Goal: Communication & Community: Answer question/provide support

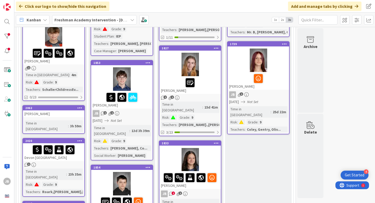
scroll to position [158, 0]
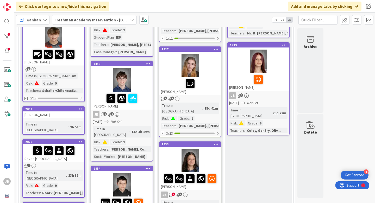
click at [140, 61] on div "1853 Quinn Lay" at bounding box center [121, 85] width 61 height 48
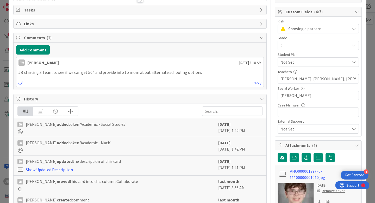
scroll to position [72, 0]
click at [101, 12] on span "Tasks" at bounding box center [140, 10] width 233 height 6
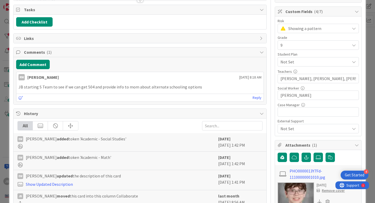
click at [101, 12] on span "Tasks" at bounding box center [140, 10] width 233 height 6
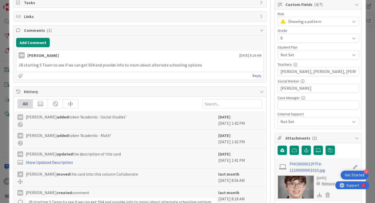
scroll to position [80, 0]
click at [39, 45] on button "Add Comment" at bounding box center [33, 42] width 34 height 9
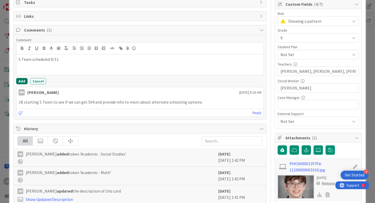
click at [22, 79] on button "Add" at bounding box center [21, 81] width 11 height 6
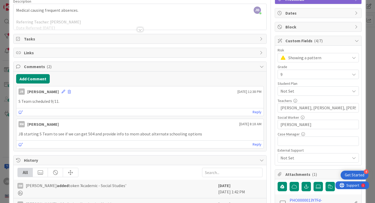
scroll to position [0, 0]
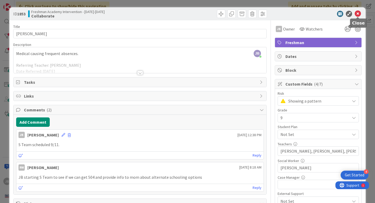
click at [358, 16] on icon at bounding box center [358, 14] width 6 height 6
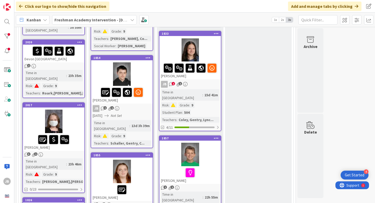
scroll to position [282, 0]
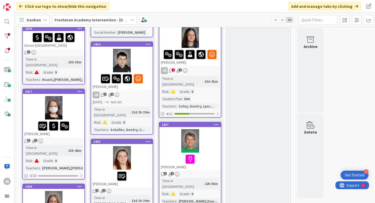
click at [72, 96] on div at bounding box center [53, 107] width 61 height 23
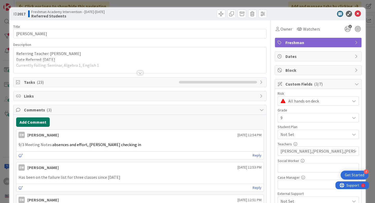
click at [46, 122] on button "Add Comment" at bounding box center [33, 121] width 34 height 9
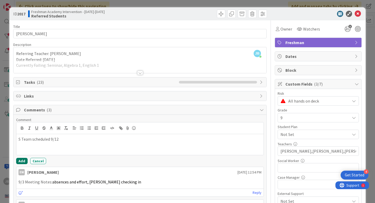
click at [23, 159] on button "Add" at bounding box center [21, 161] width 11 height 6
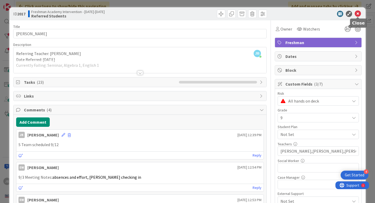
click at [360, 14] on icon at bounding box center [358, 14] width 6 height 6
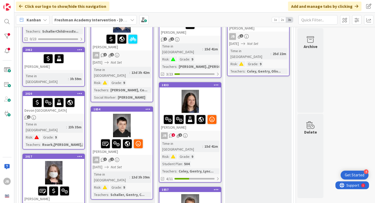
scroll to position [223, 0]
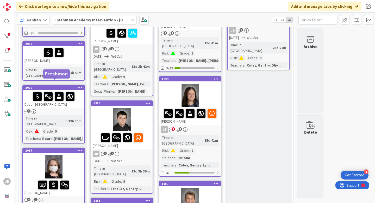
click at [69, 86] on div "2020" at bounding box center [54, 88] width 59 height 4
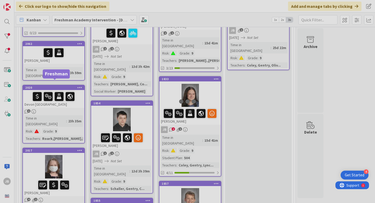
click at [69, 82] on div at bounding box center [187, 101] width 375 height 203
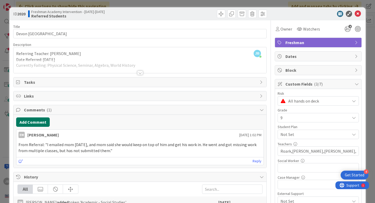
click at [38, 120] on button "Add Comment" at bounding box center [33, 121] width 34 height 9
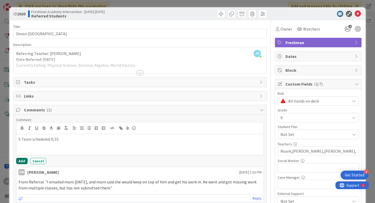
click at [21, 160] on button "Add" at bounding box center [21, 161] width 11 height 6
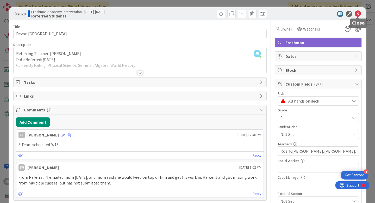
click at [359, 14] on icon at bounding box center [358, 14] width 6 height 6
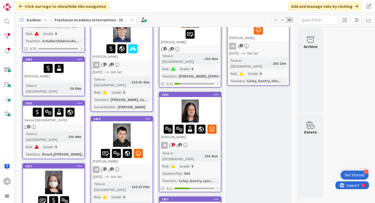
scroll to position [217, 0]
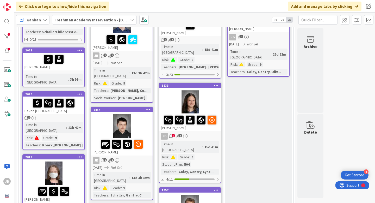
click at [73, 116] on div "2" at bounding box center [53, 118] width 61 height 4
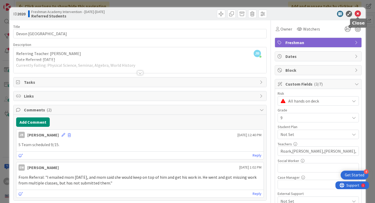
click at [358, 16] on icon at bounding box center [358, 14] width 6 height 6
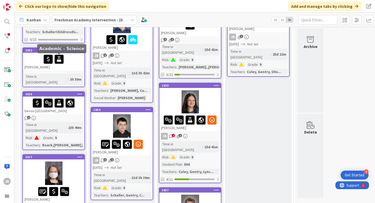
click at [72, 66] on div "[PERSON_NAME]" at bounding box center [53, 62] width 61 height 18
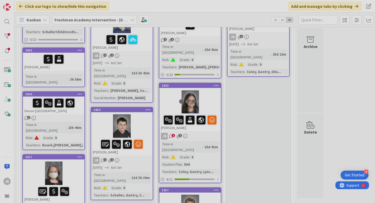
click at [72, 66] on div at bounding box center [187, 101] width 375 height 203
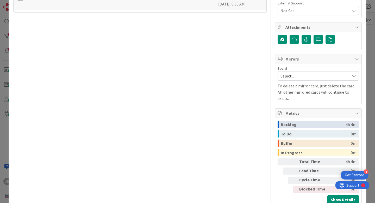
scroll to position [191, 0]
click at [317, 39] on icon at bounding box center [318, 39] width 5 height 4
click at [314, 34] on input "file" at bounding box center [314, 34] width 0 height 0
click at [318, 41] on icon at bounding box center [318, 39] width 5 height 4
click at [314, 34] on input "file" at bounding box center [314, 34] width 0 height 0
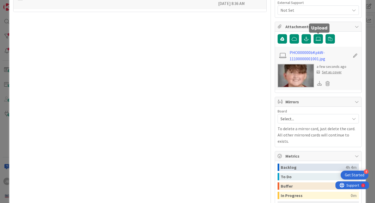
scroll to position [3, 0]
click at [333, 72] on div "Set as cover" at bounding box center [329, 71] width 25 height 5
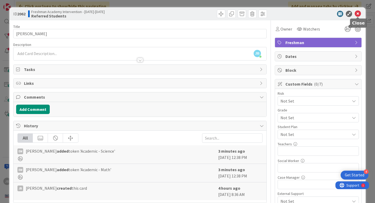
click at [359, 15] on icon at bounding box center [358, 14] width 6 height 6
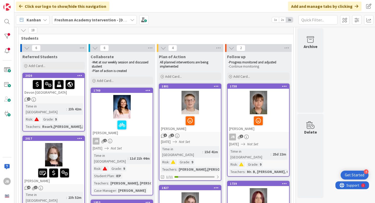
scroll to position [21, 0]
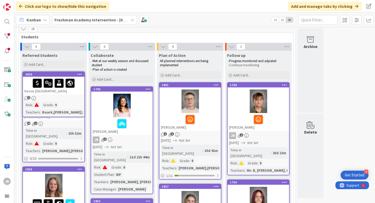
click at [0, 0] on div "Devon [GEOGRAPHIC_DATA]" at bounding box center [0, 0] width 0 height 0
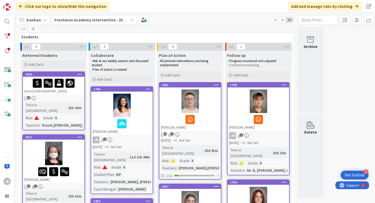
click at [80, 90] on div "Devon [GEOGRAPHIC_DATA]" at bounding box center [53, 86] width 61 height 18
click at [64, 74] on div "2020" at bounding box center [54, 74] width 59 height 4
click at [70, 98] on div "2" at bounding box center [53, 98] width 61 height 4
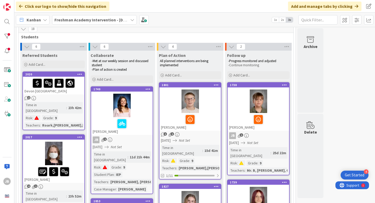
click at [70, 98] on div "2" at bounding box center [53, 98] width 61 height 4
click at [76, 97] on div "2" at bounding box center [53, 98] width 61 height 4
click at [61, 76] on div "2020" at bounding box center [54, 74] width 59 height 4
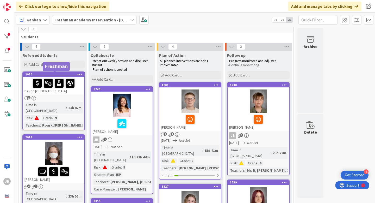
click at [79, 73] on icon at bounding box center [79, 74] width 5 height 4
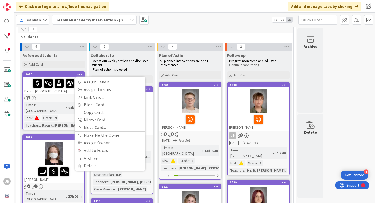
click at [75, 59] on div "Referred Students Add Card..." at bounding box center [53, 60] width 67 height 19
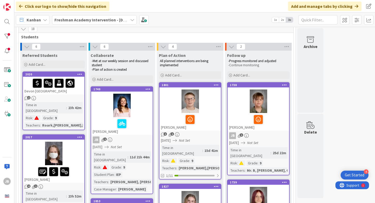
click at [79, 102] on div "Time in Column : 23h 42m Risk : Grade : 9 Teachers : Roark,Gentry,Watson..." at bounding box center [53, 115] width 58 height 26
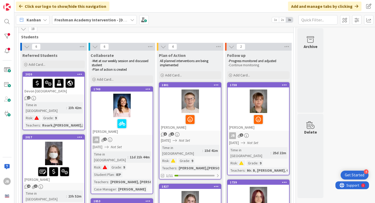
click at [79, 102] on div "Time in Column : 23h 42m Risk : Grade : 9 Teachers : Roark,Gentry,Watson..." at bounding box center [53, 115] width 58 height 26
click at [73, 145] on div at bounding box center [53, 152] width 61 height 23
click at [121, 129] on div "[PERSON_NAME]" at bounding box center [121, 126] width 61 height 18
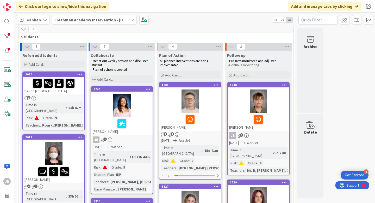
click at [121, 129] on div "[PERSON_NAME]" at bounding box center [121, 126] width 61 height 18
click at [68, 97] on div "2" at bounding box center [53, 98] width 61 height 4
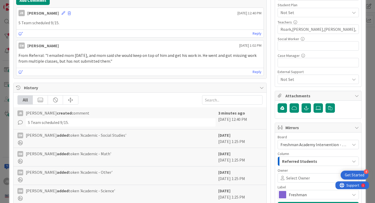
scroll to position [121, 0]
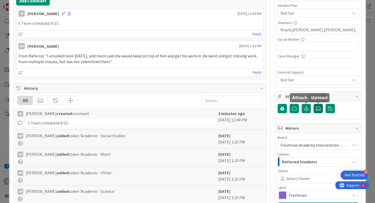
click at [320, 109] on icon at bounding box center [318, 108] width 5 height 4
click at [314, 104] on input "file" at bounding box center [314, 104] width 0 height 0
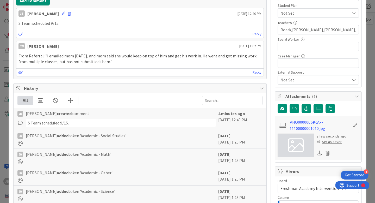
scroll to position [0, 0]
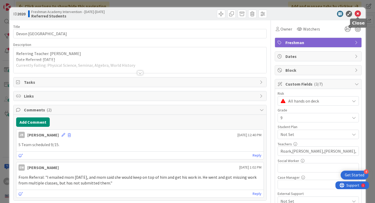
click at [359, 14] on icon at bounding box center [358, 14] width 6 height 6
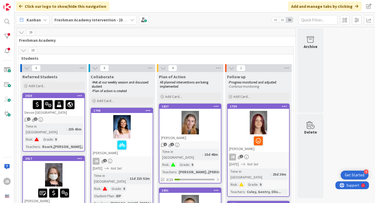
click at [78, 115] on div "Devon [GEOGRAPHIC_DATA]" at bounding box center [53, 107] width 61 height 18
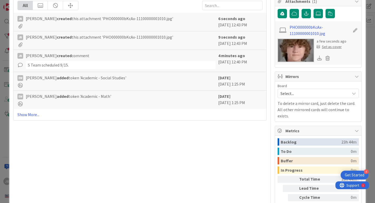
click at [331, 46] on div "Set as cover" at bounding box center [329, 46] width 25 height 5
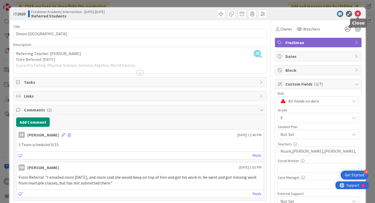
click at [356, 14] on icon at bounding box center [358, 14] width 6 height 6
